Goal: Task Accomplishment & Management: Use online tool/utility

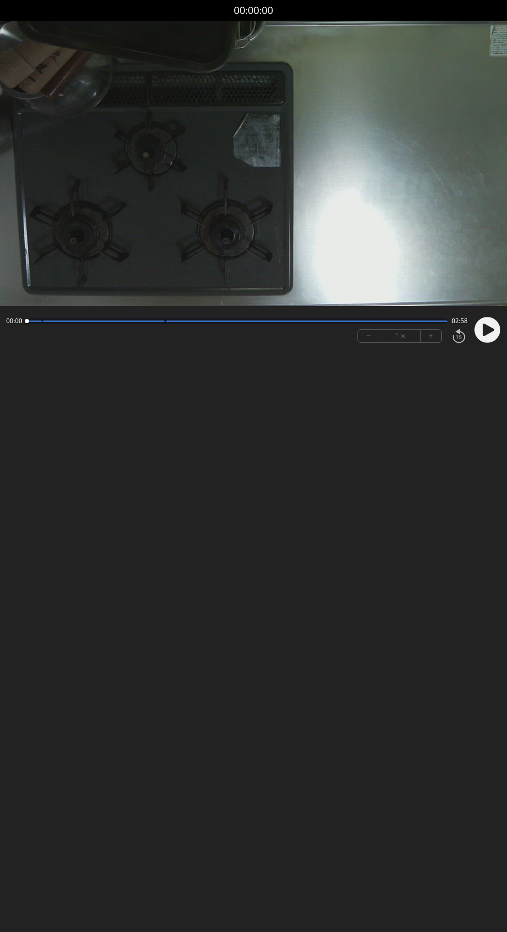
click at [489, 330] on icon at bounding box center [488, 330] width 11 height 12
click at [481, 365] on div "音声録音の許可 コーチングのためにあなたのナレーションを録音するには、マイクを使用する必要があります。 設定 > プライバシー > アプリの権限 > マイクを…" at bounding box center [253, 200] width 507 height 359
click at [486, 362] on div "音声録音の許可 コーチングのためにあなたのナレーションを録音するには、マイクを使用する必要があります。 設定 > プライバシー > アプリの権限 > マイクを…" at bounding box center [253, 200] width 507 height 359
click at [484, 340] on circle at bounding box center [488, 330] width 26 height 26
